Goal: Check status

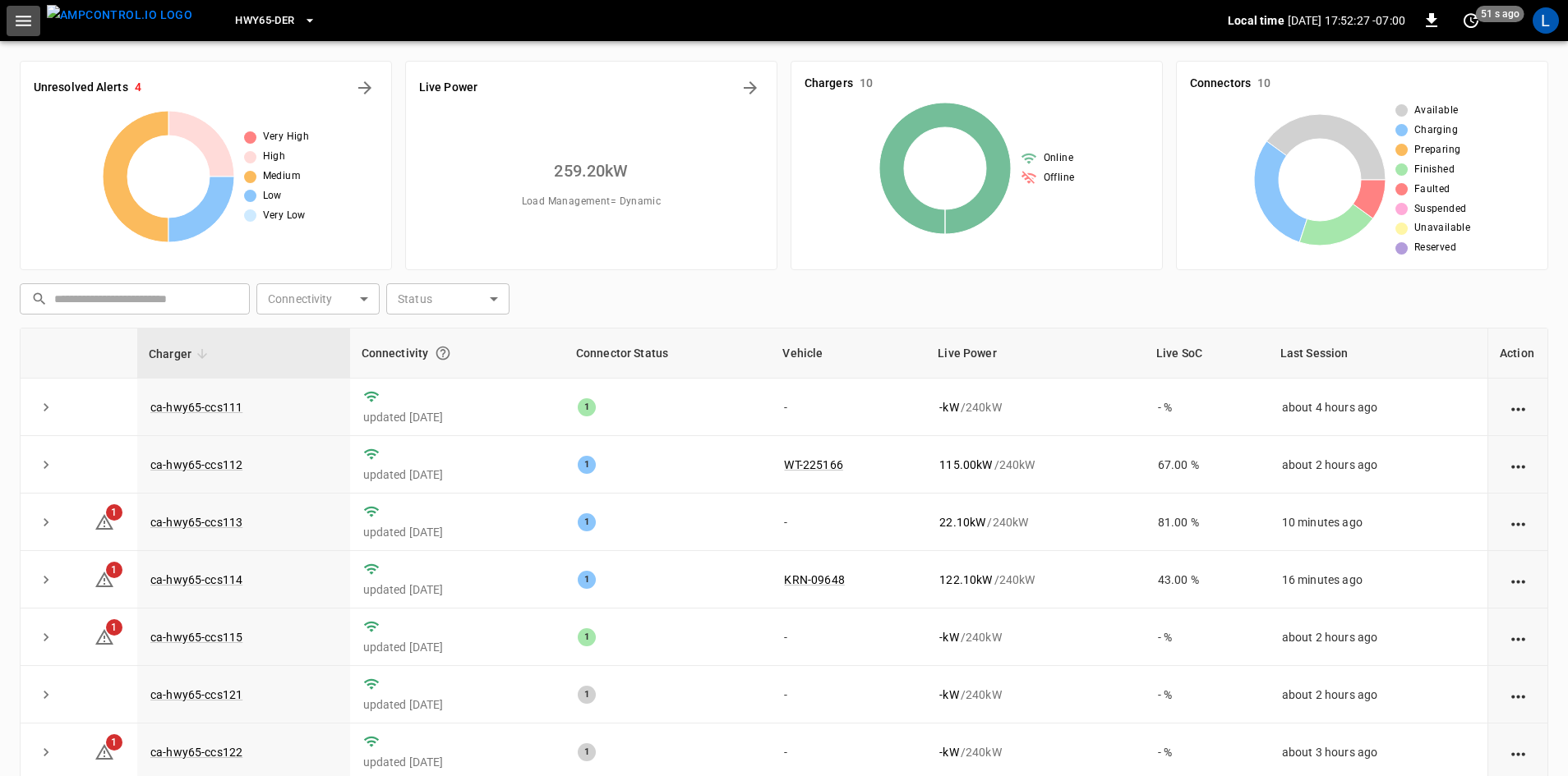
click at [18, 24] on icon "button" at bounding box center [22, 21] width 15 height 11
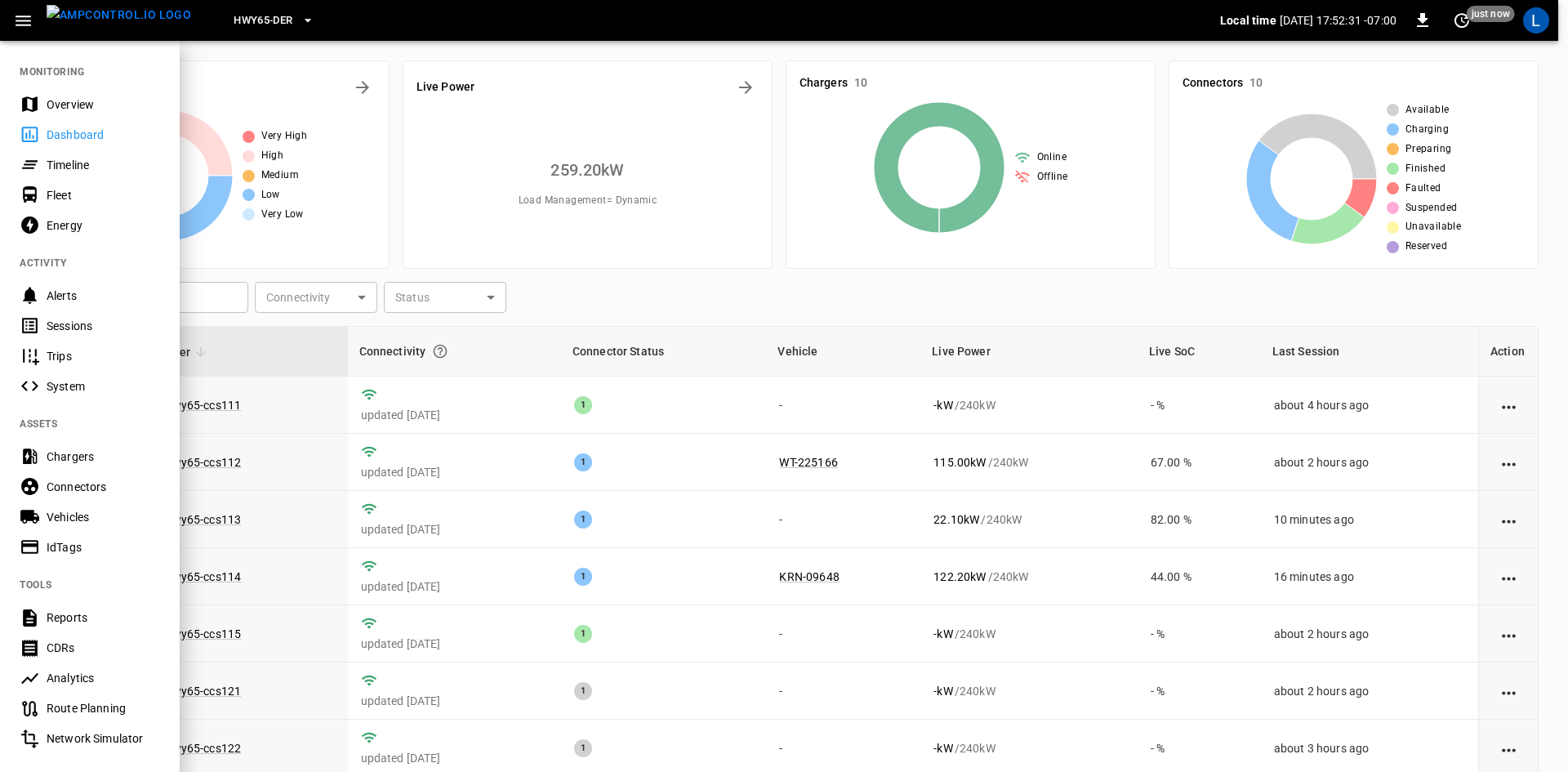
click at [102, 325] on div "Sessions" at bounding box center [102, 326] width 113 height 16
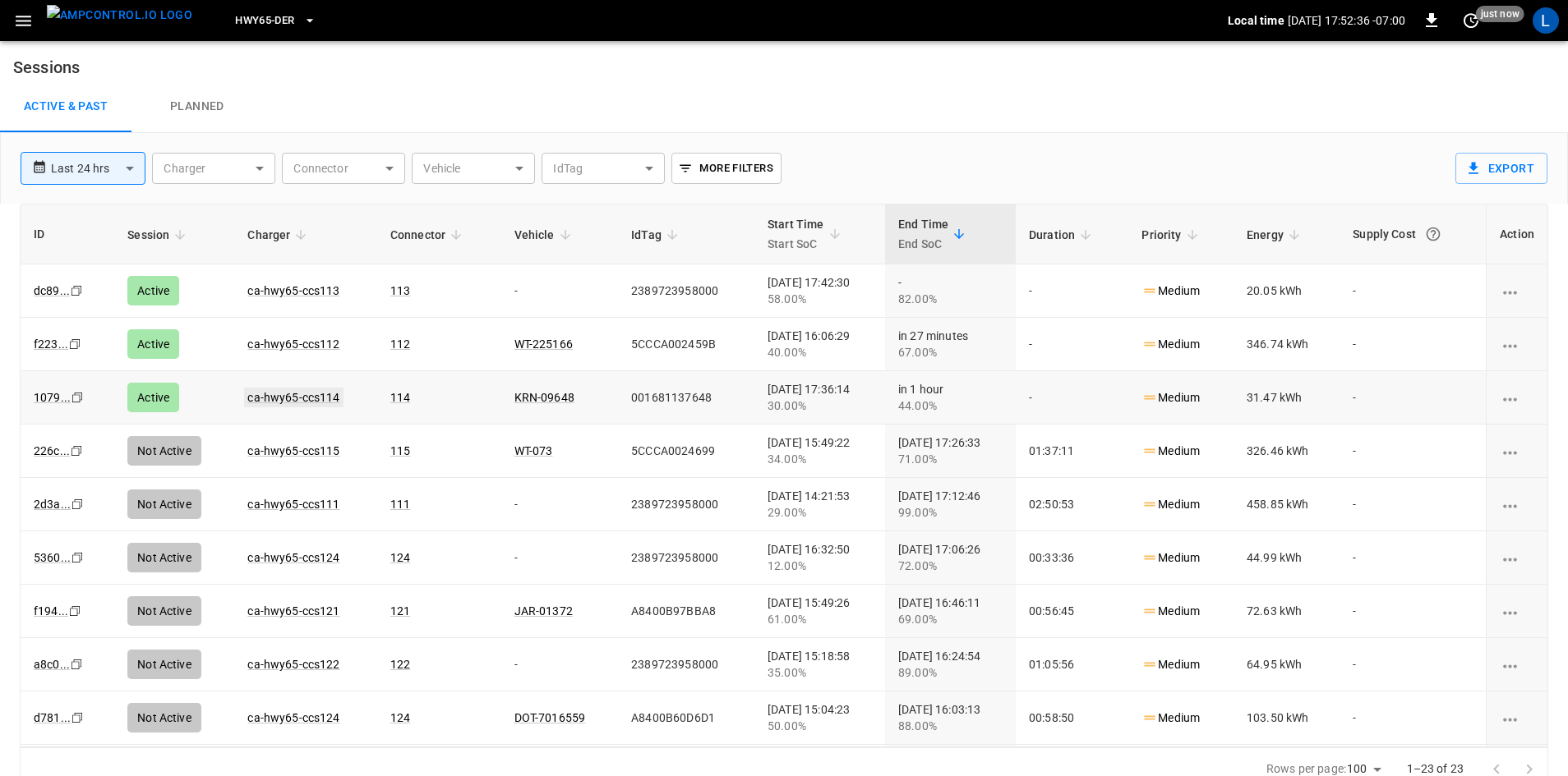
click at [287, 398] on link "ca-hwy65-ccs114" at bounding box center [293, 398] width 99 height 20
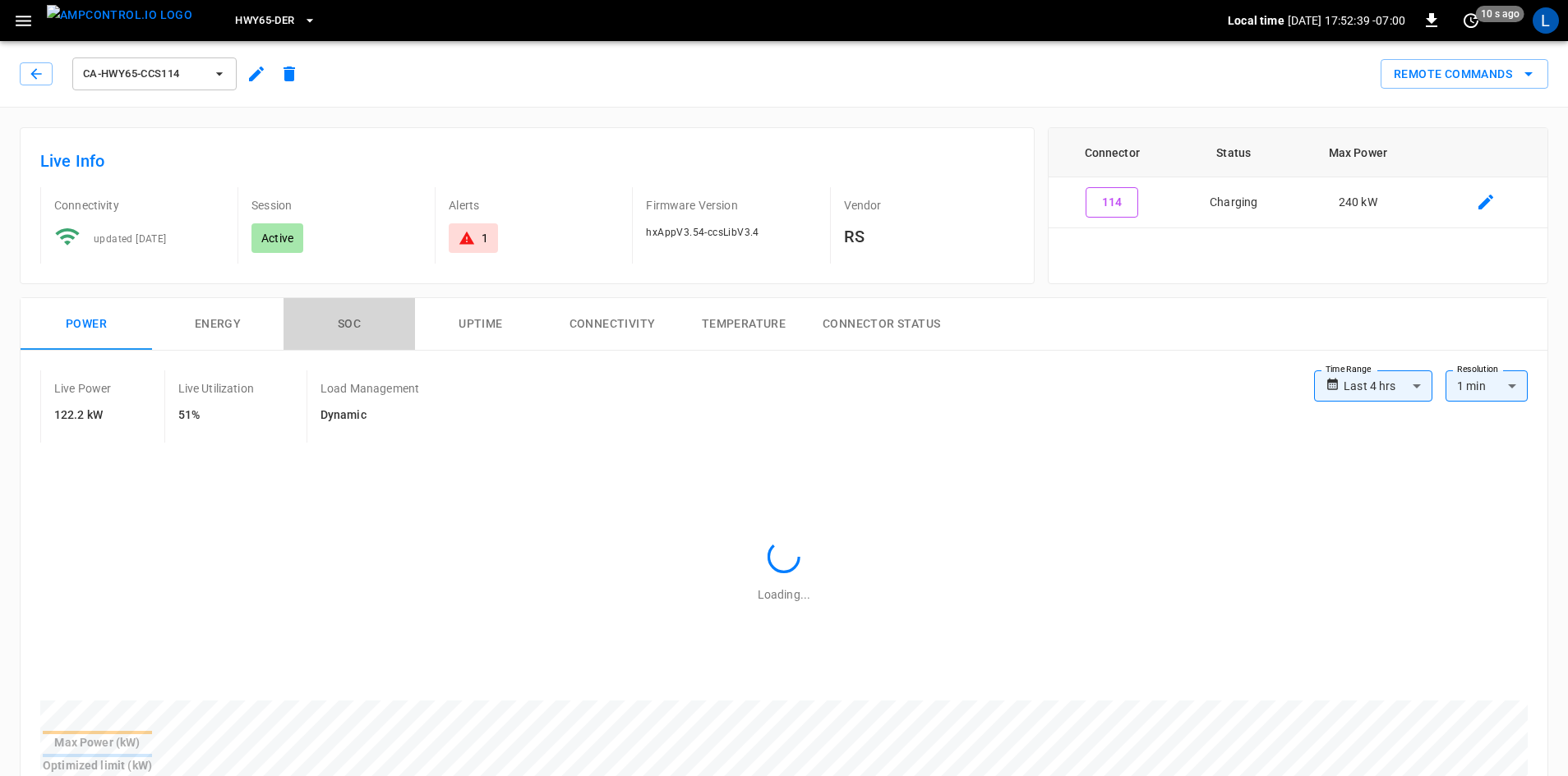
click at [362, 323] on button "SOC" at bounding box center [349, 324] width 132 height 53
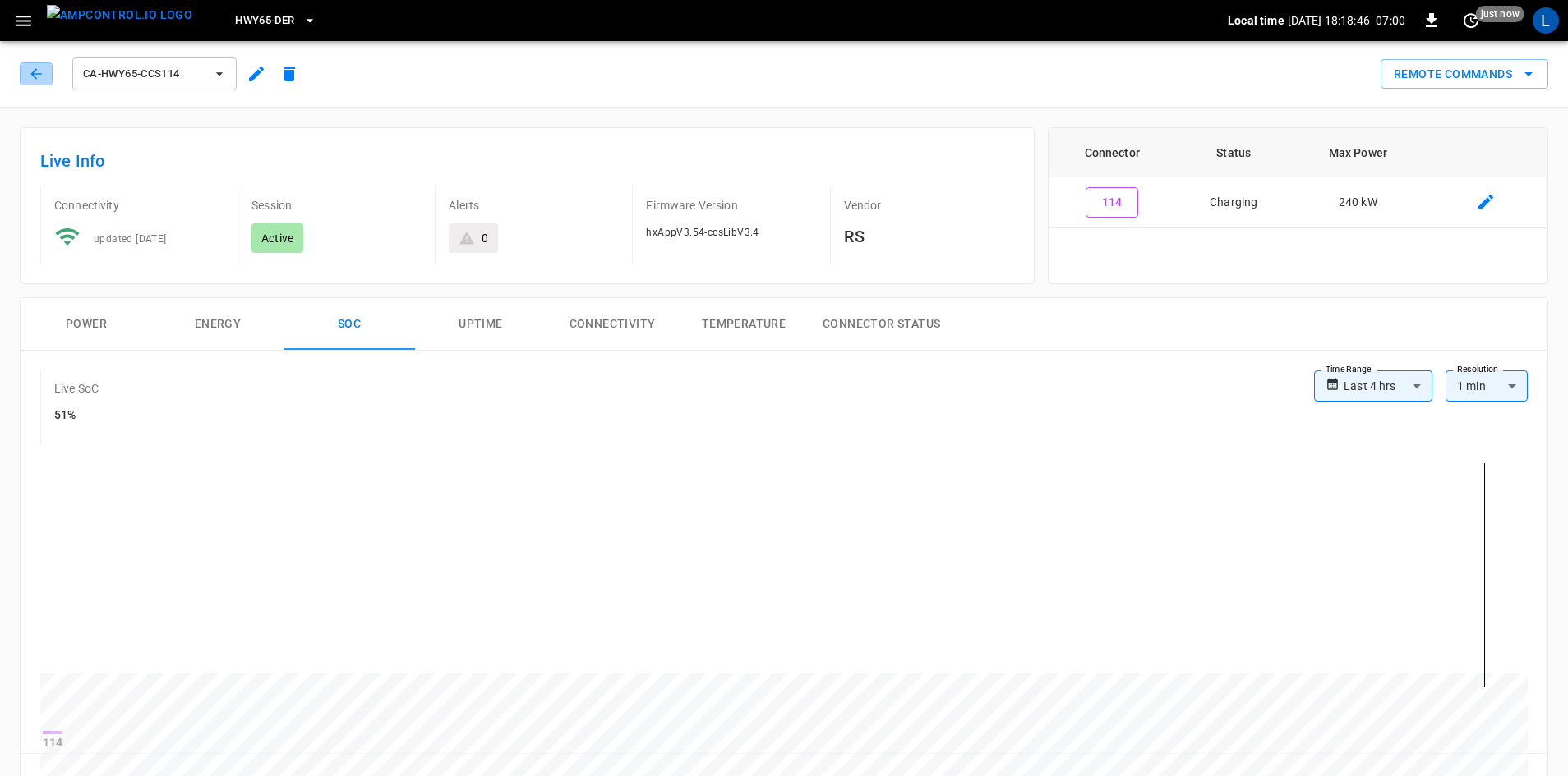
drag, startPoint x: 34, startPoint y: 73, endPoint x: 62, endPoint y: 39, distance: 44.0
click at [36, 73] on icon "button" at bounding box center [36, 73] width 11 height 11
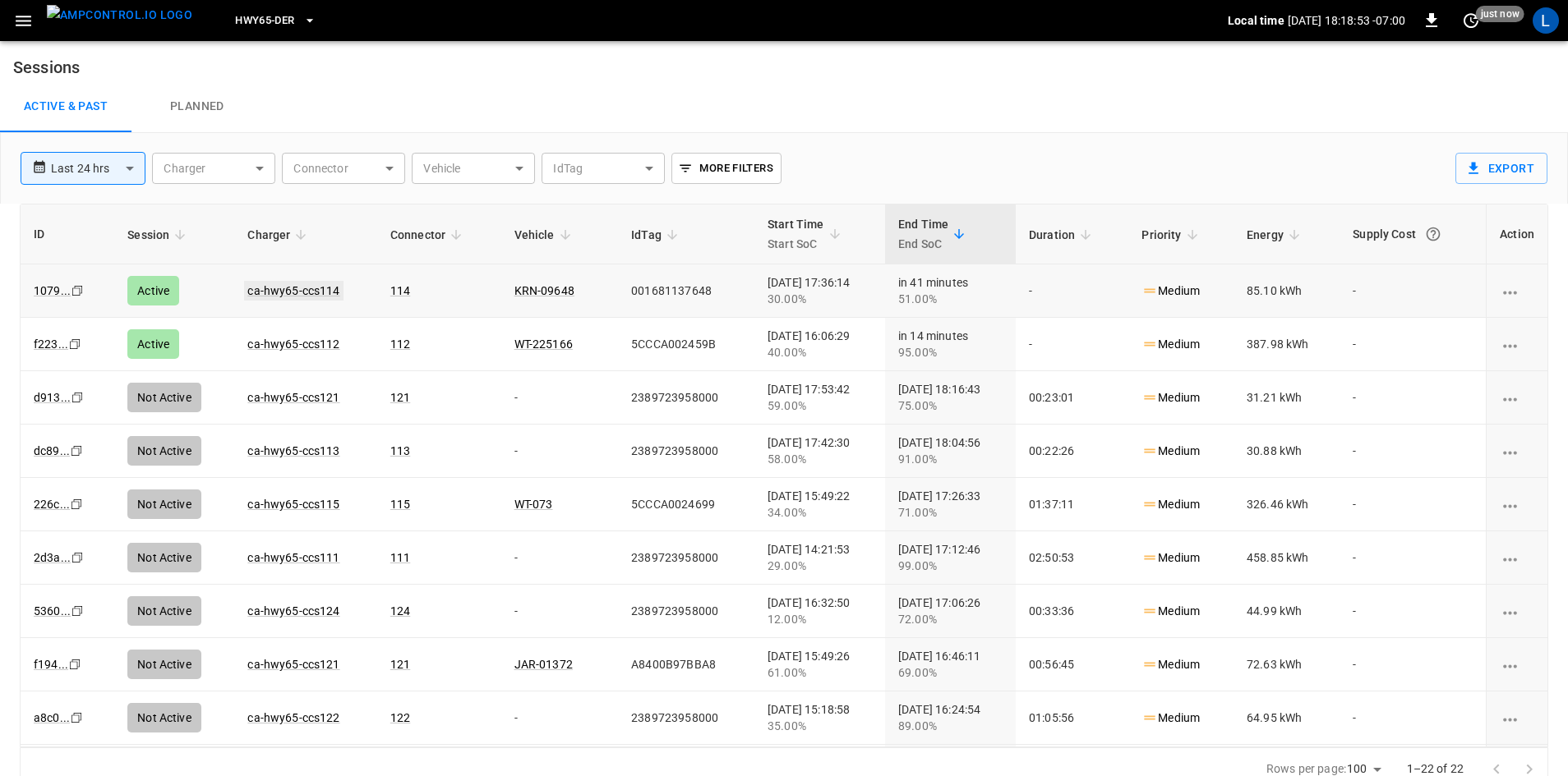
click at [290, 289] on link "ca-hwy65-ccs114" at bounding box center [293, 290] width 99 height 20
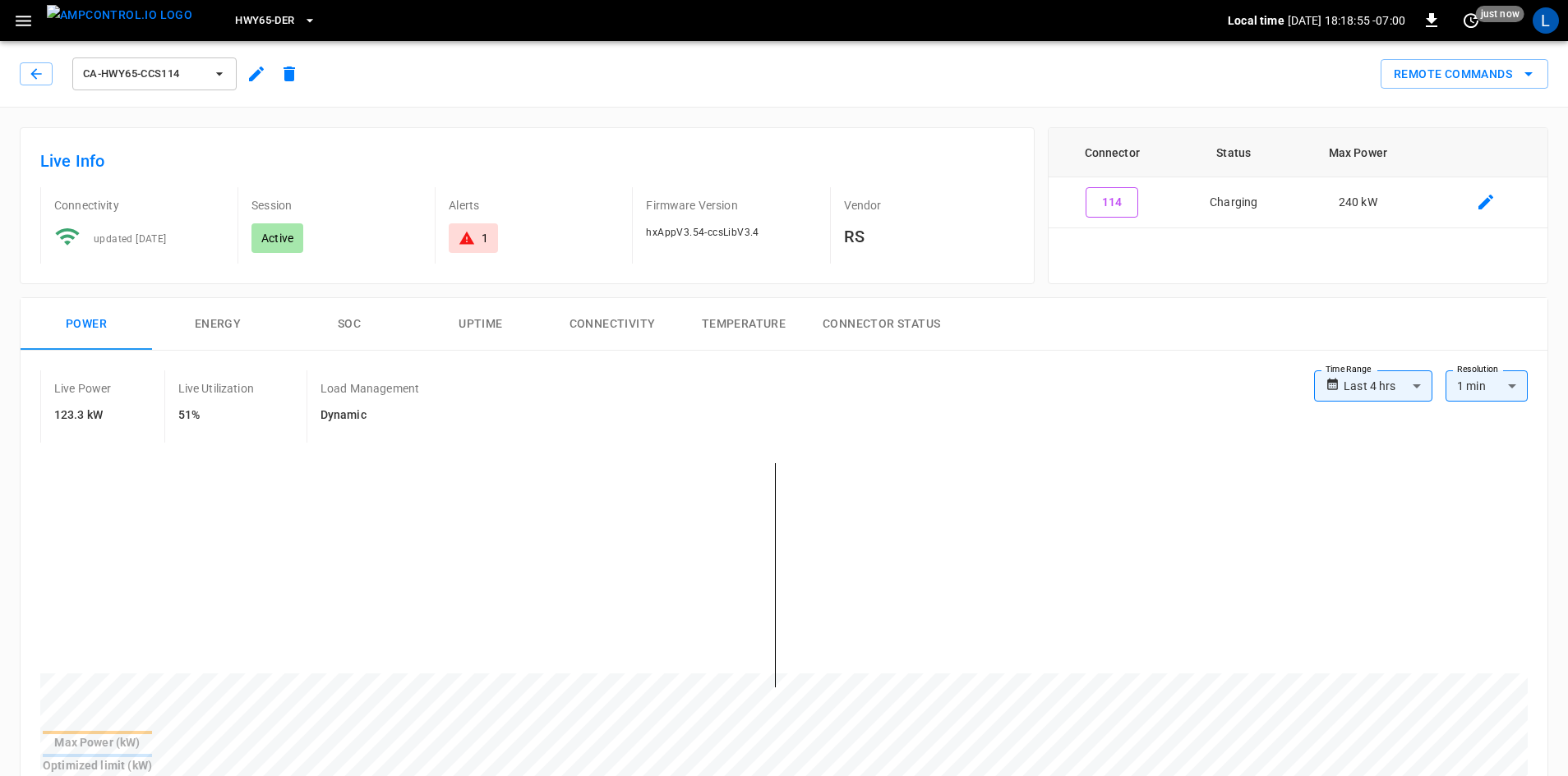
click at [350, 322] on button "SOC" at bounding box center [349, 324] width 132 height 53
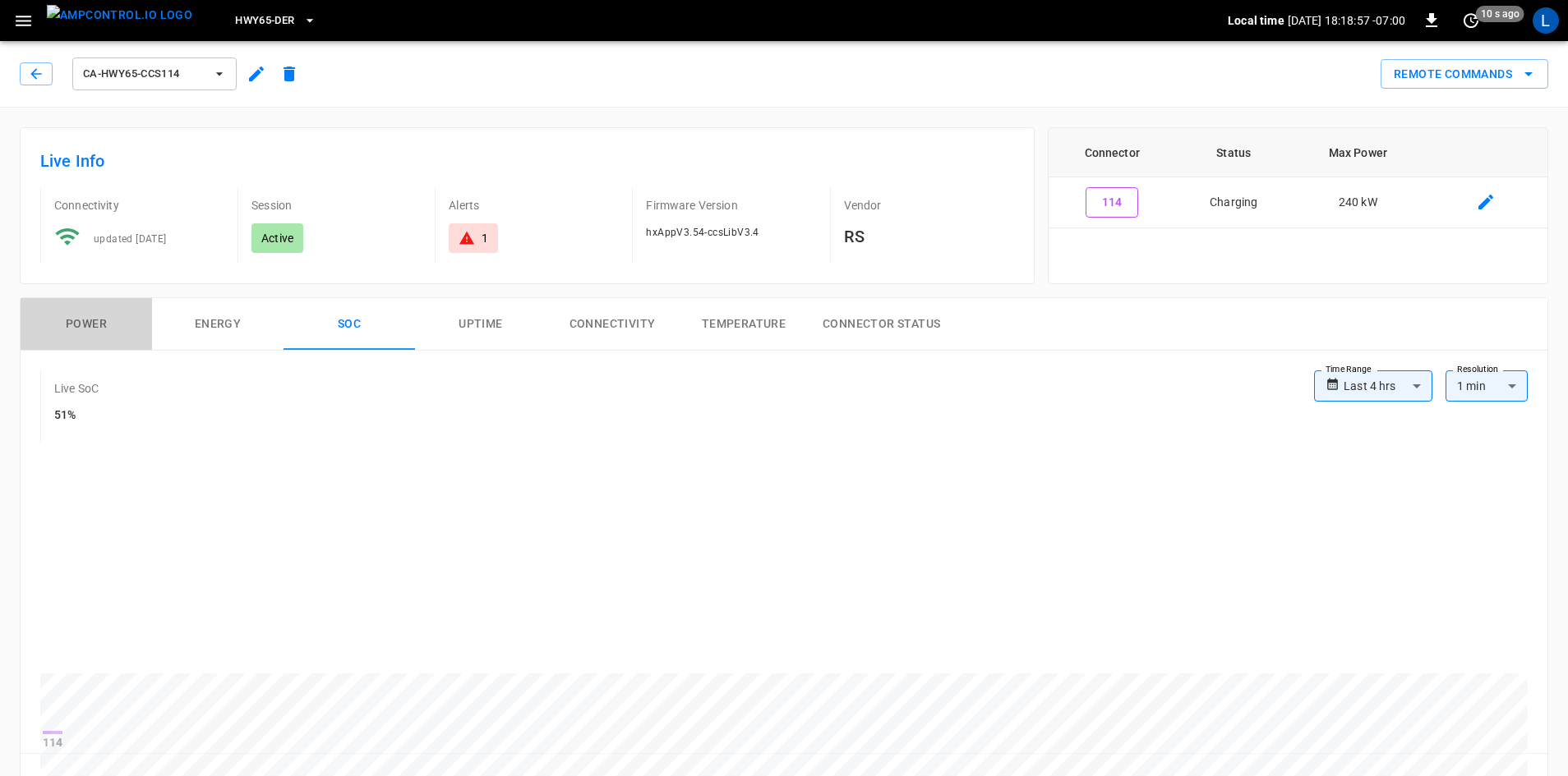
click at [69, 319] on button "Power" at bounding box center [86, 324] width 132 height 53
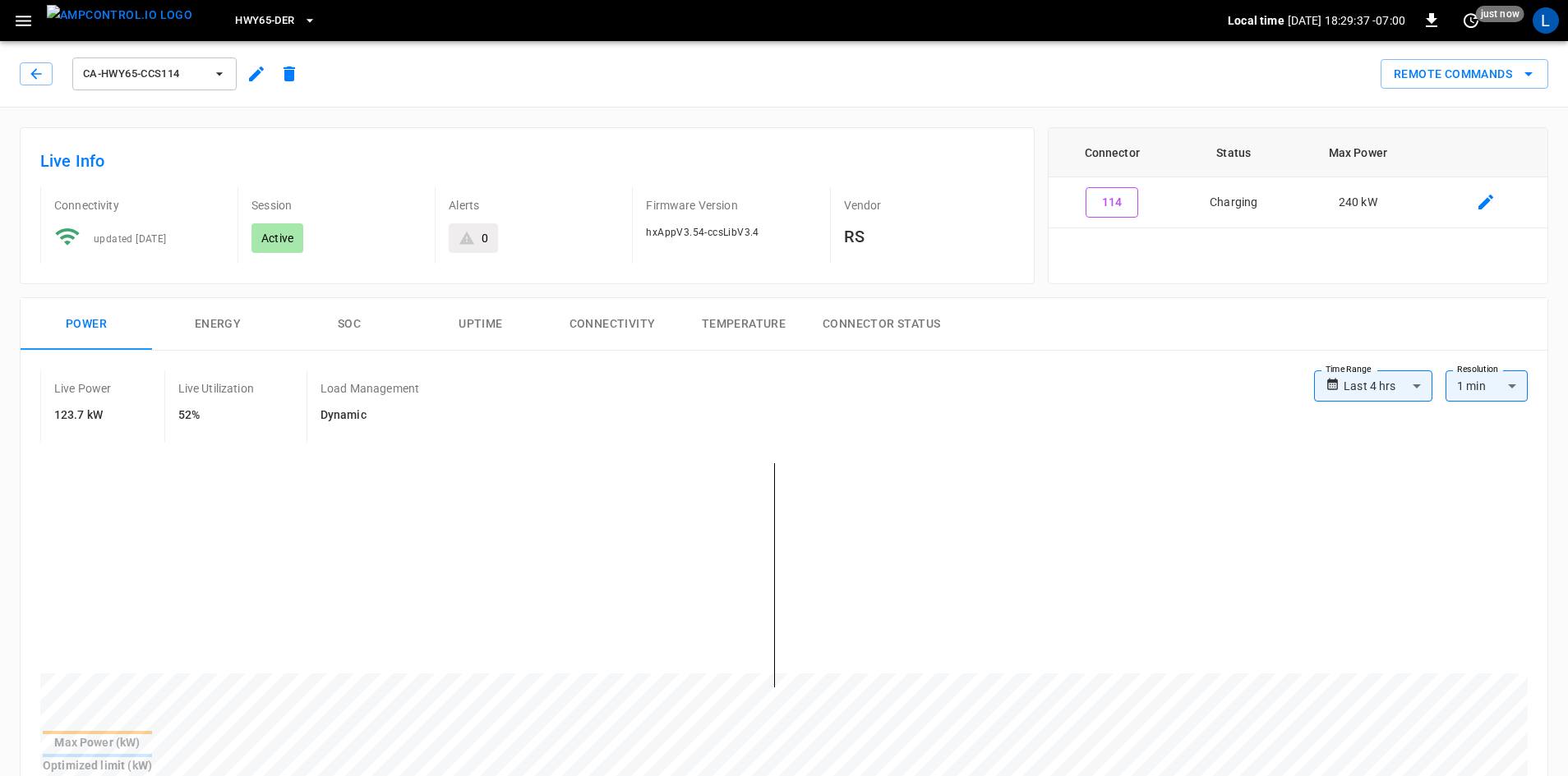
click at [353, 329] on button "SOC" at bounding box center [349, 324] width 132 height 53
